Goal: Information Seeking & Learning: Learn about a topic

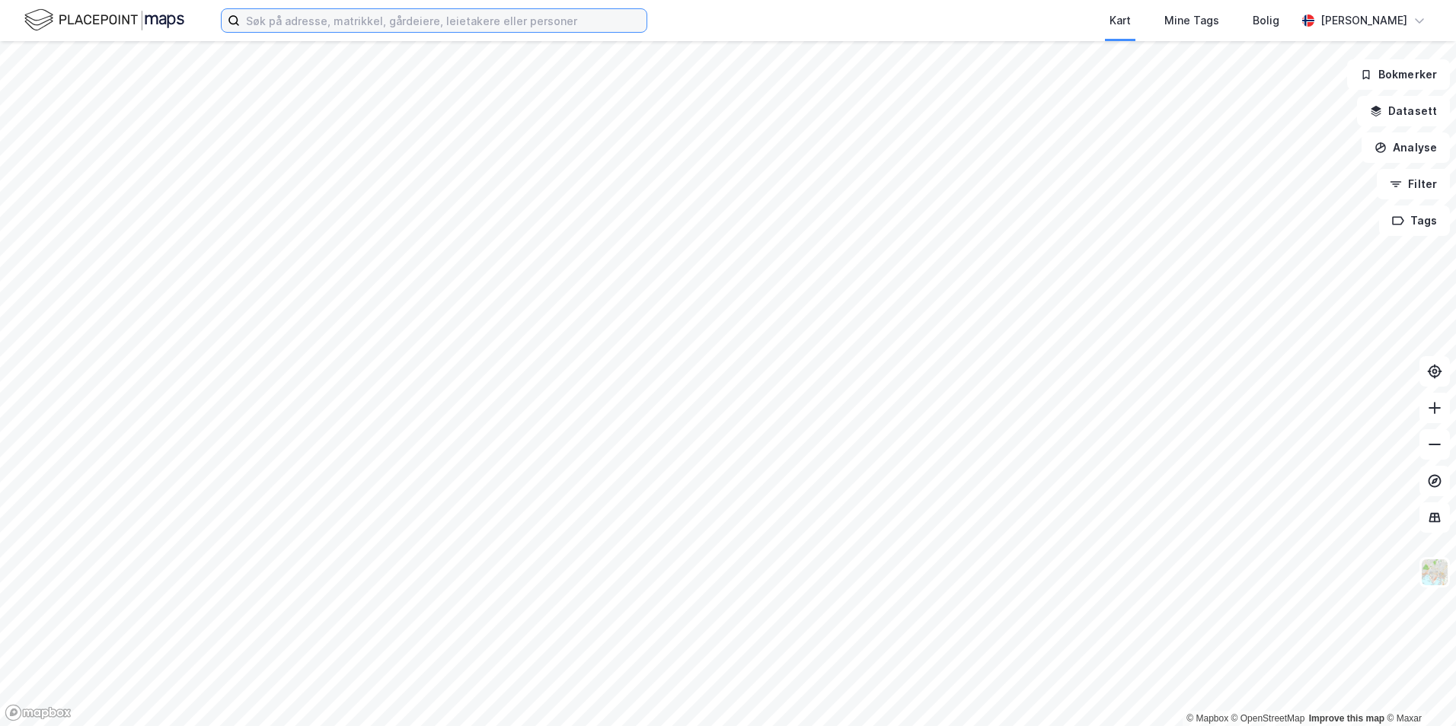
click at [337, 11] on input at bounding box center [443, 20] width 407 height 23
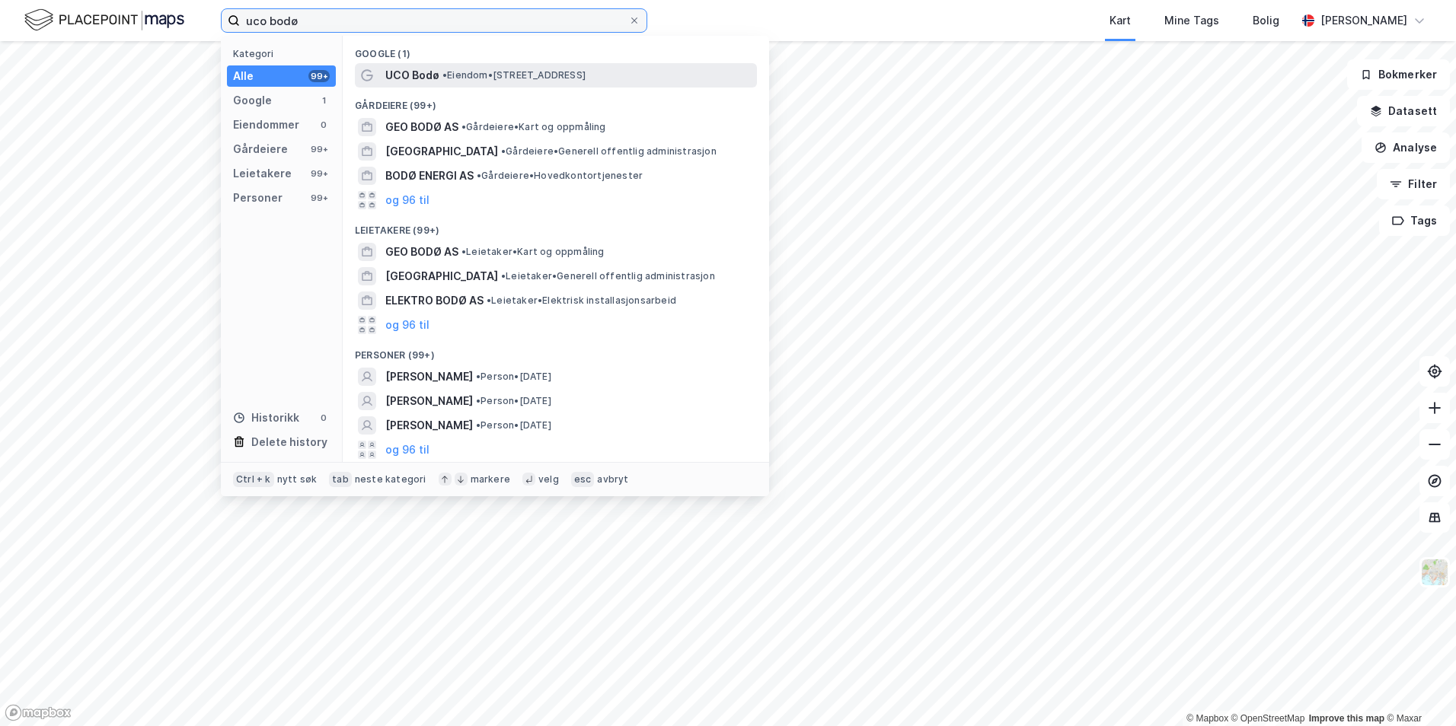
type input "uco bodø"
click at [486, 67] on div "UCO Bodø • Eiendom • [STREET_ADDRESS]" at bounding box center [569, 75] width 369 height 18
